Goal: Navigation & Orientation: Find specific page/section

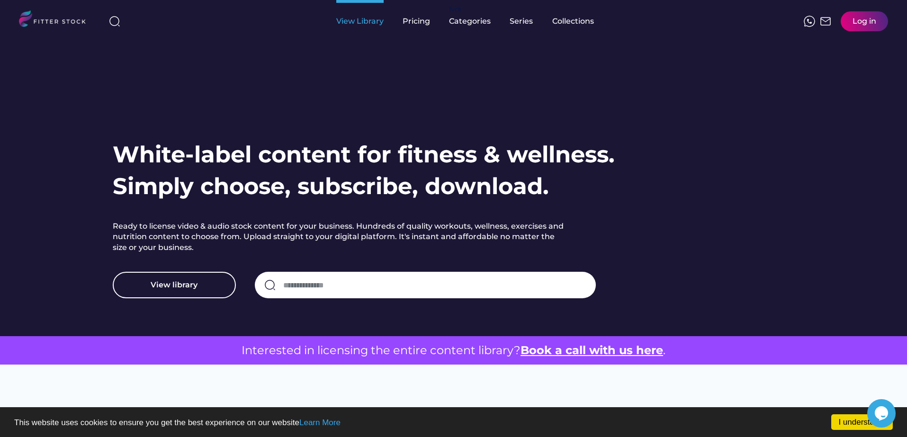
click at [372, 19] on div "View Library" at bounding box center [359, 21] width 47 height 10
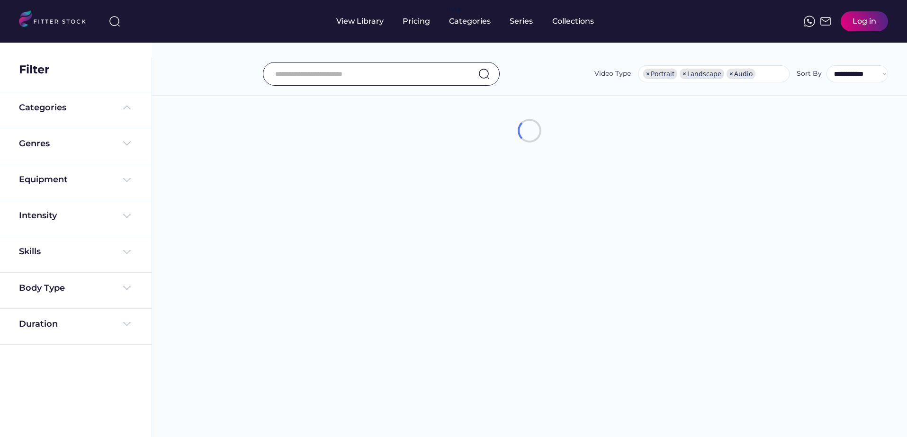
select select "**********"
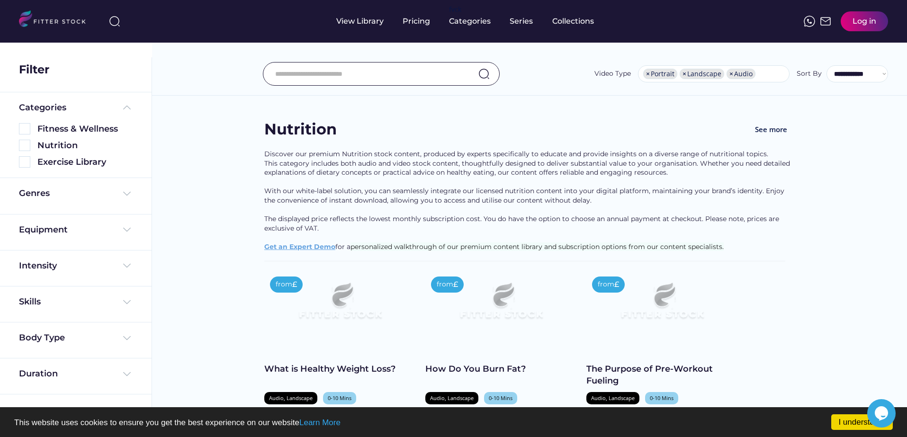
click at [28, 162] on img at bounding box center [24, 161] width 11 height 11
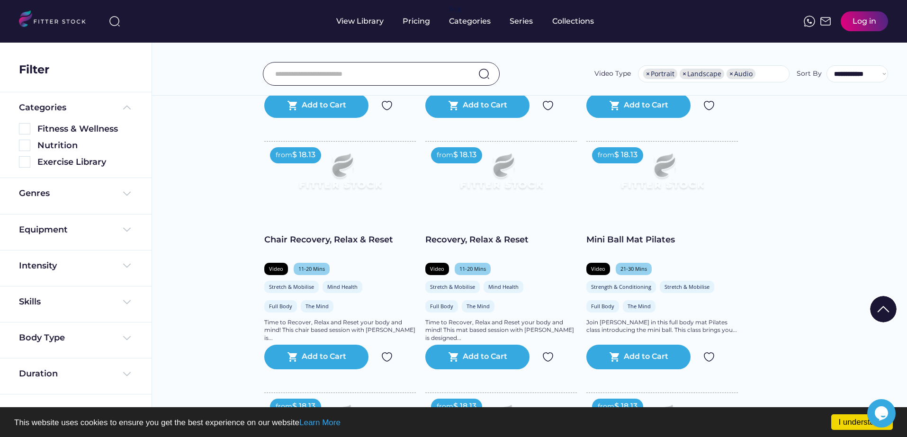
scroll to position [710, 0]
